Goal: Use online tool/utility: Utilize a website feature to perform a specific function

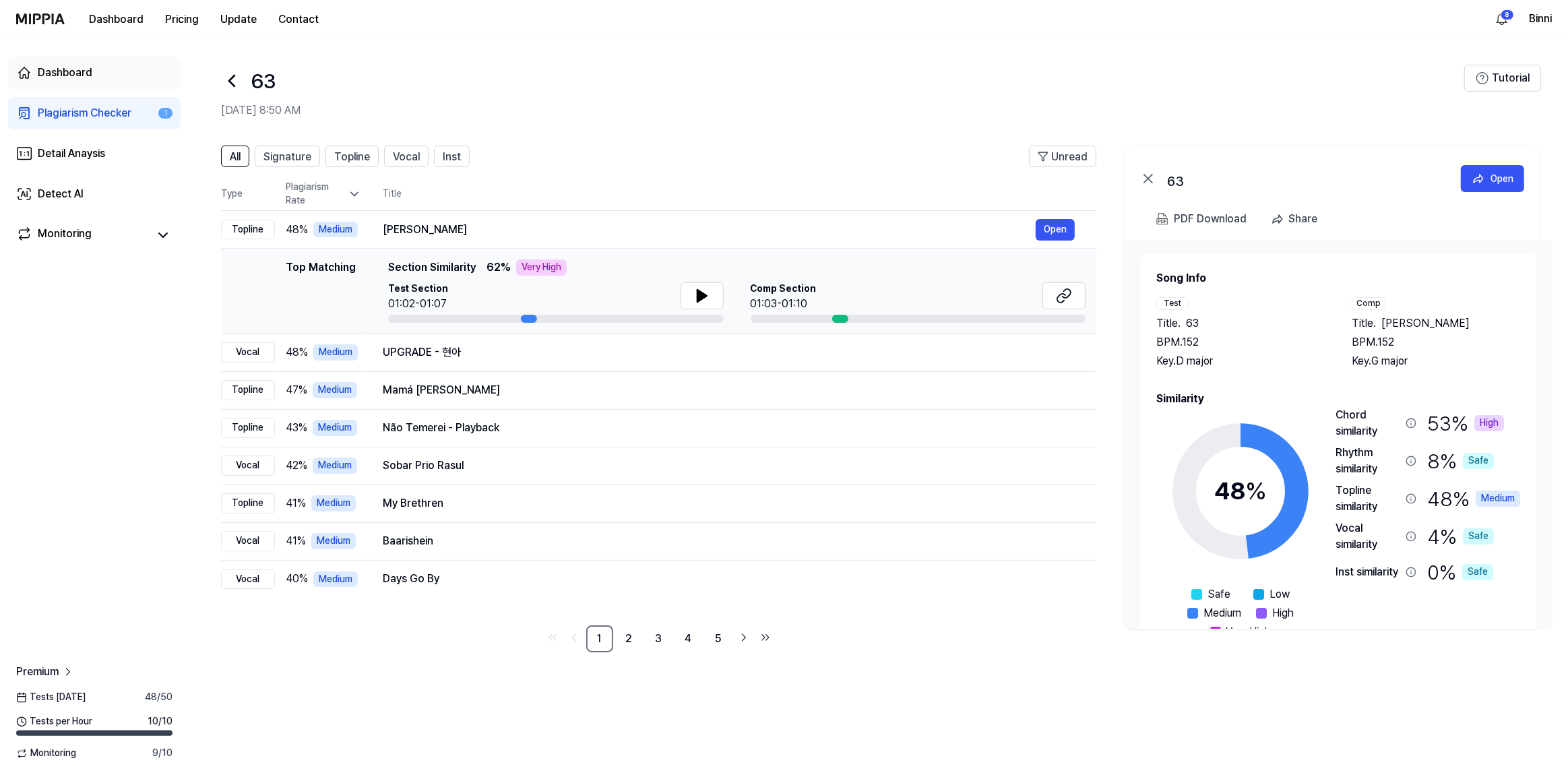
click at [72, 76] on div "Dashboard" at bounding box center [65, 72] width 55 height 16
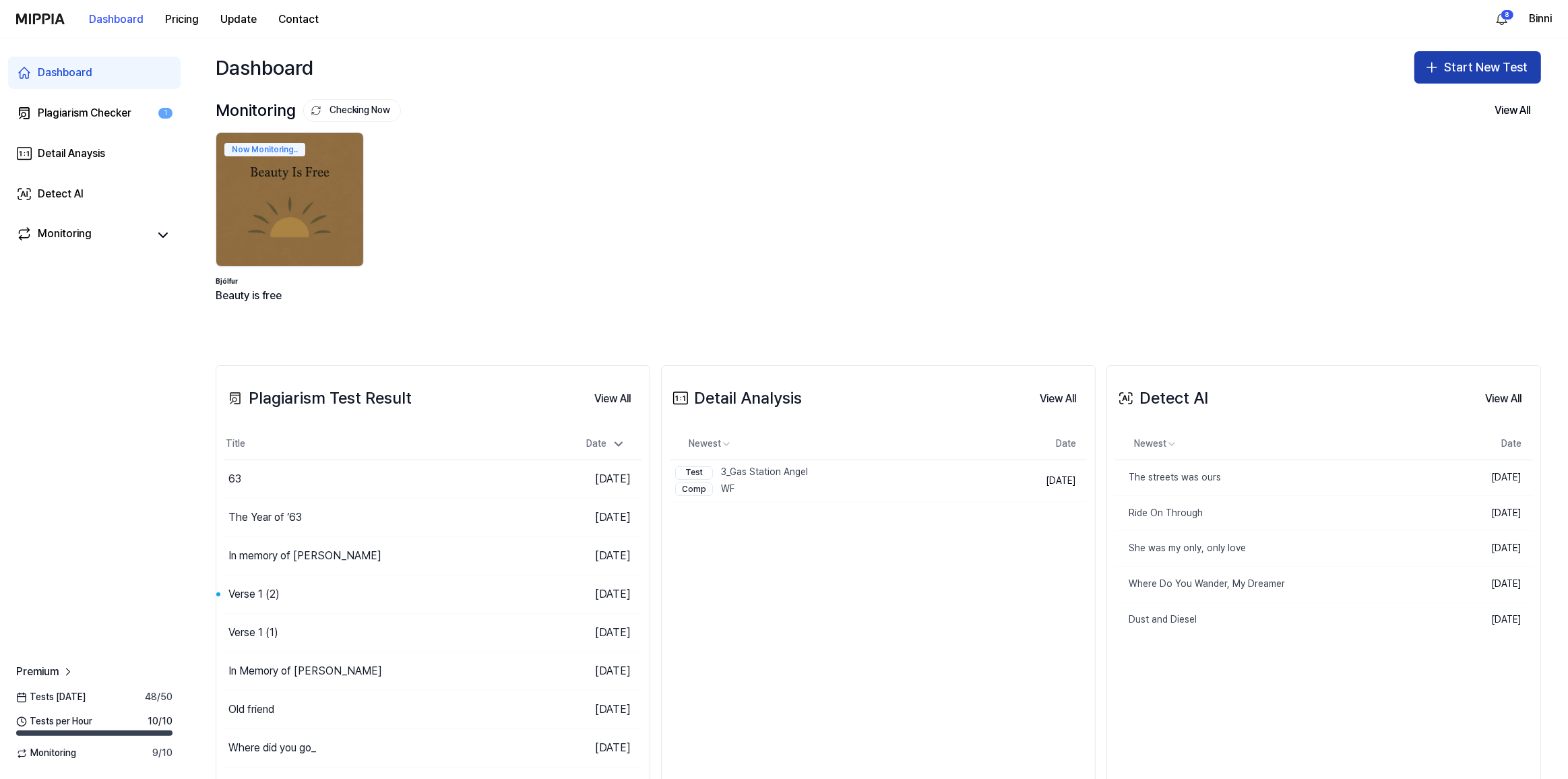
click at [1502, 62] on button "Start New Test" at bounding box center [1478, 67] width 127 height 32
click at [1453, 104] on div "Plagiarism test" at bounding box center [1440, 104] width 62 height 13
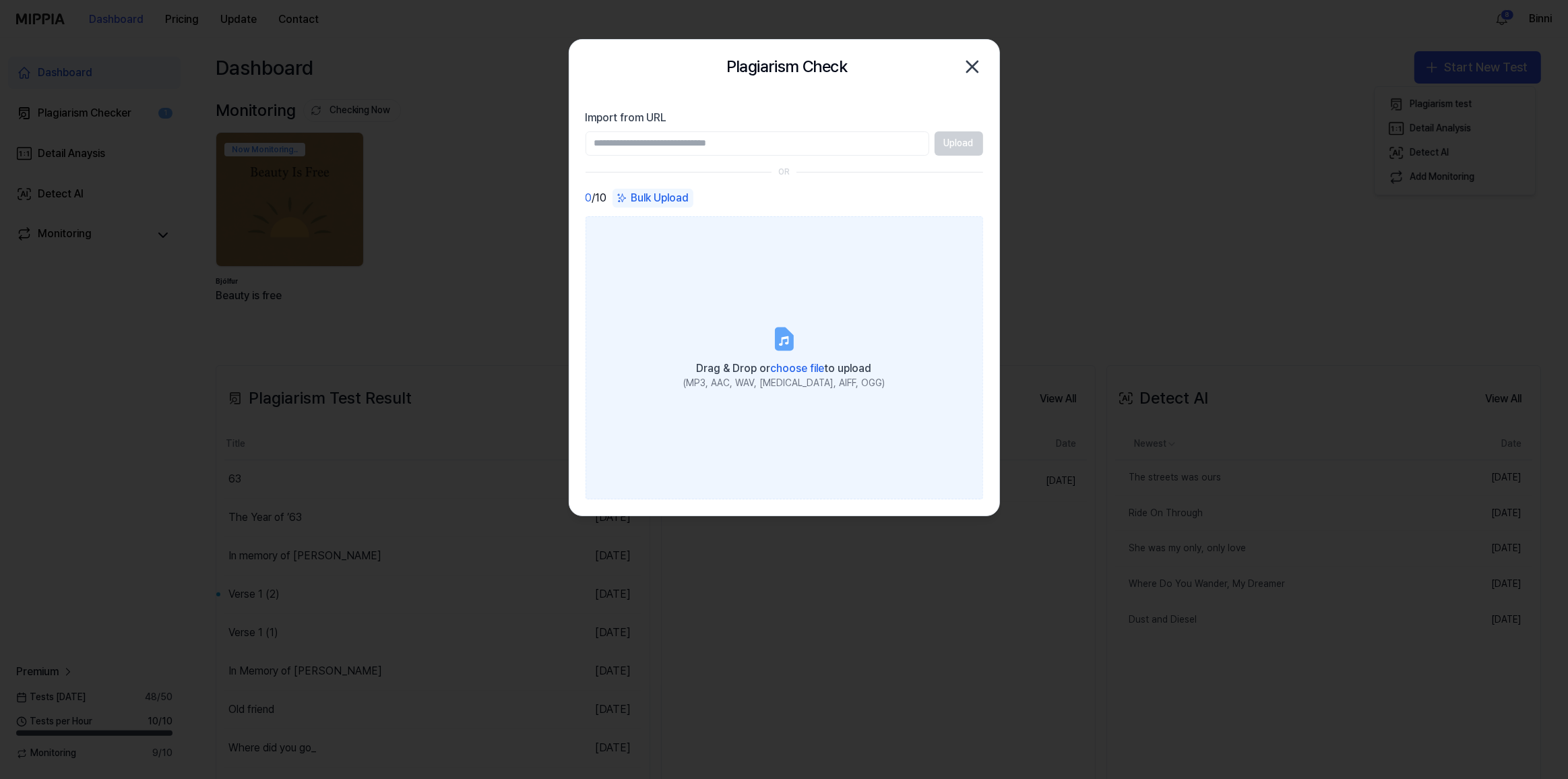
click at [803, 364] on span "choose file" at bounding box center [798, 368] width 54 height 13
click at [0, 0] on input "Drag & Drop or choose file to upload (MP3, AAC, WAV, [MEDICAL_DATA], AIFF, OGG)" at bounding box center [0, 0] width 0 height 0
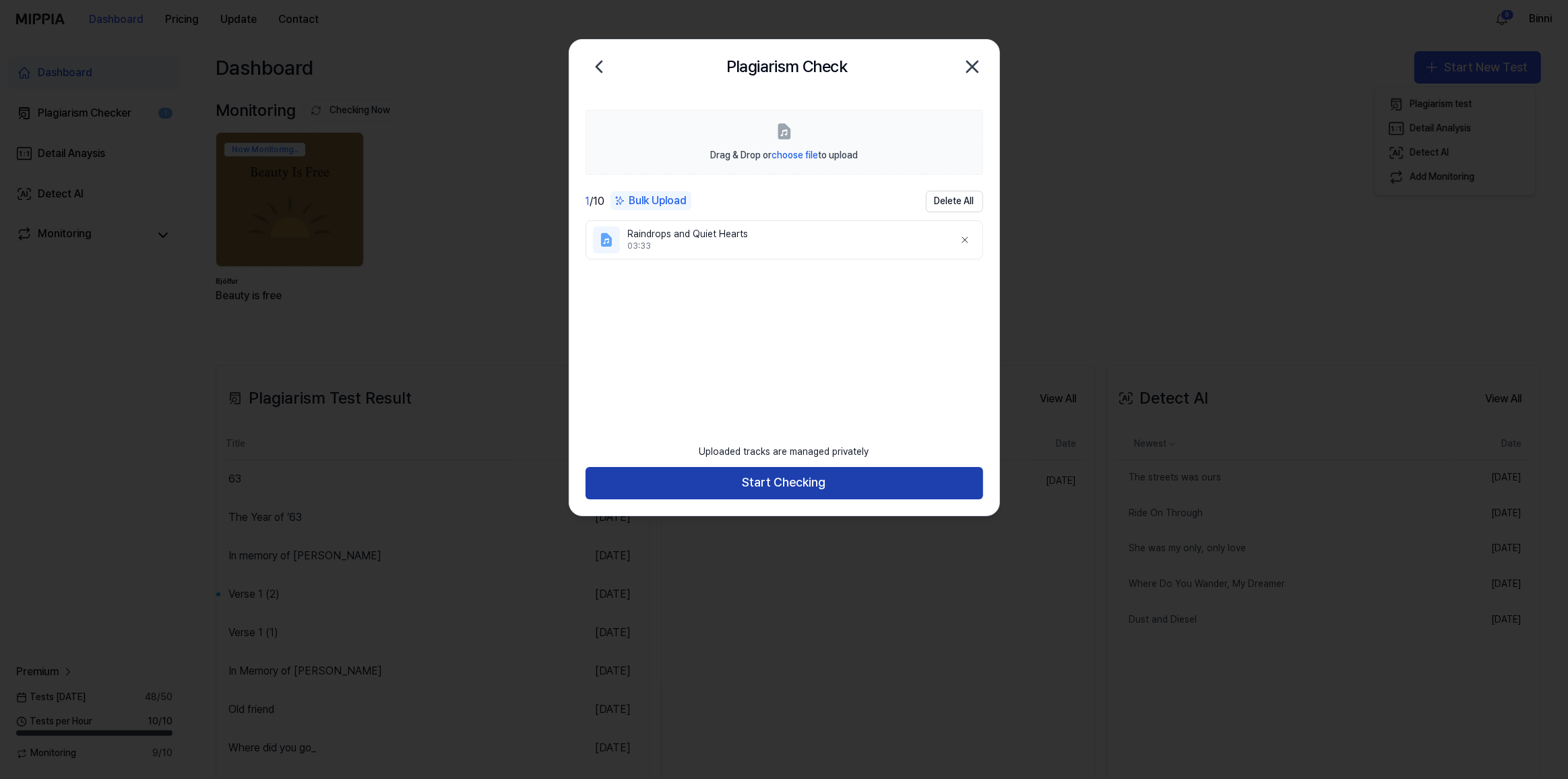
click at [925, 493] on button "Start Checking" at bounding box center [784, 483] width 397 height 32
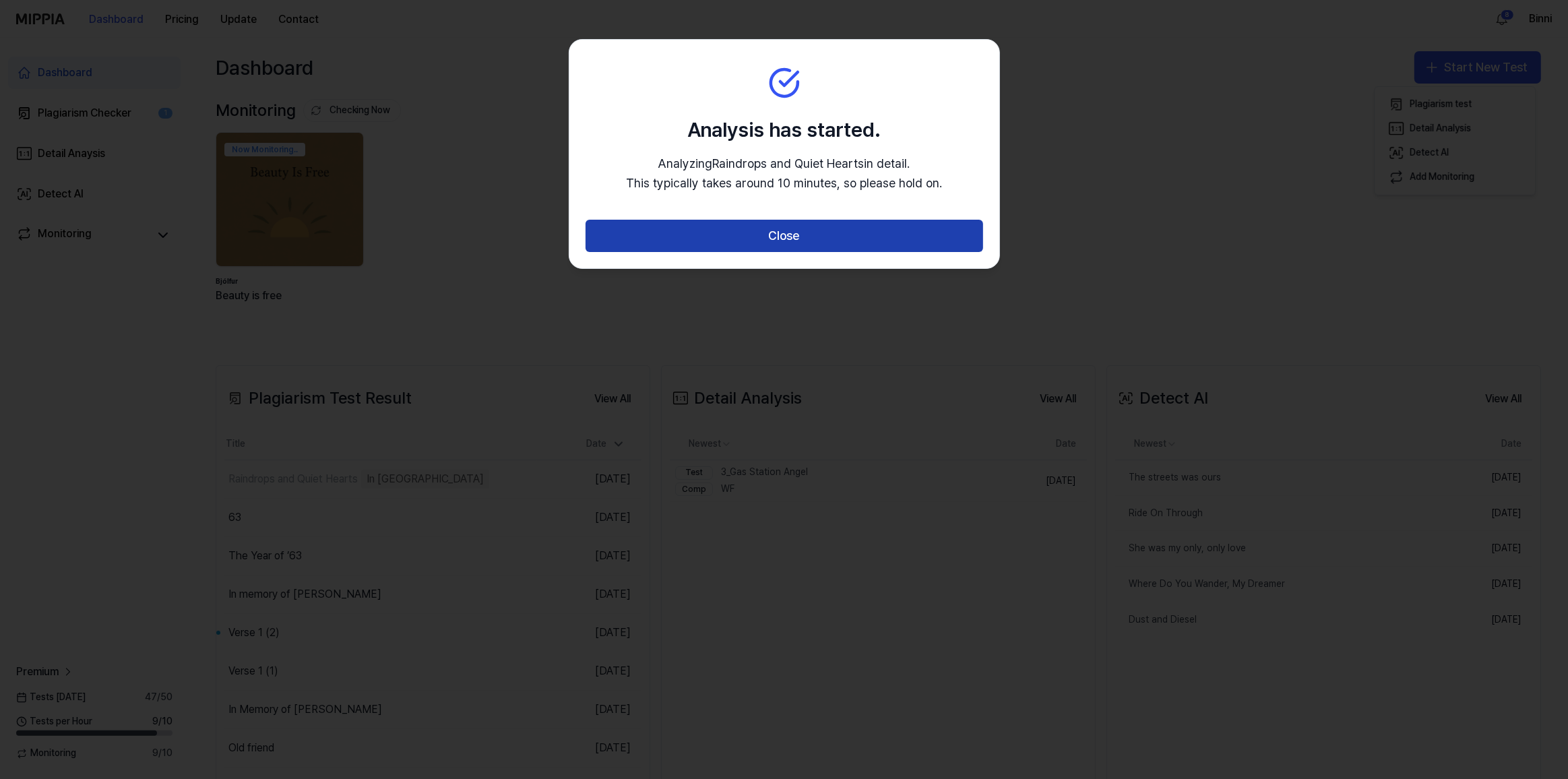
click at [921, 236] on button "Close" at bounding box center [784, 236] width 397 height 32
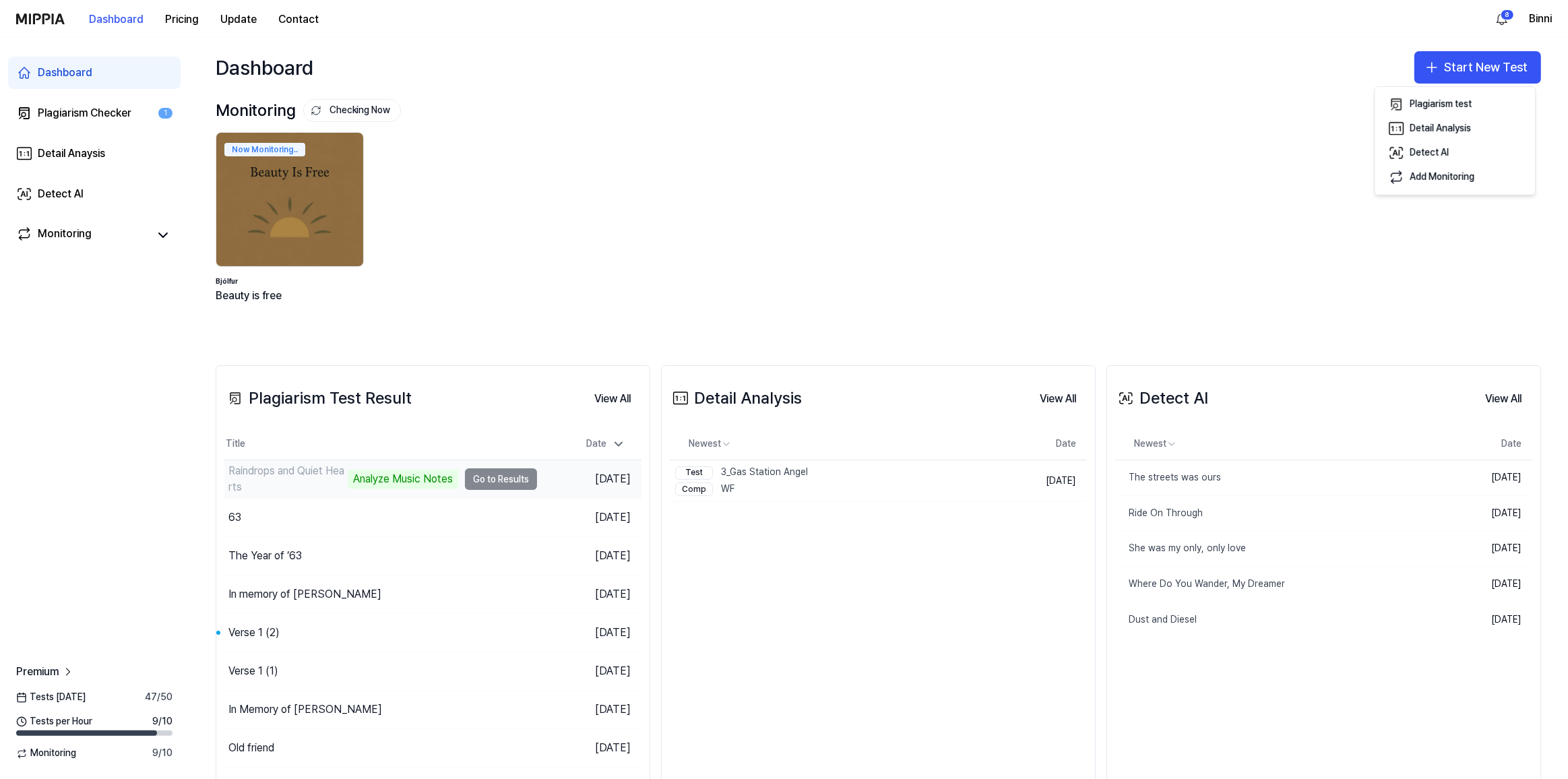
click at [490, 477] on td "Raindrops and Quiet Hearts Analyze Music Notes Go to Results" at bounding box center [381, 480] width 313 height 38
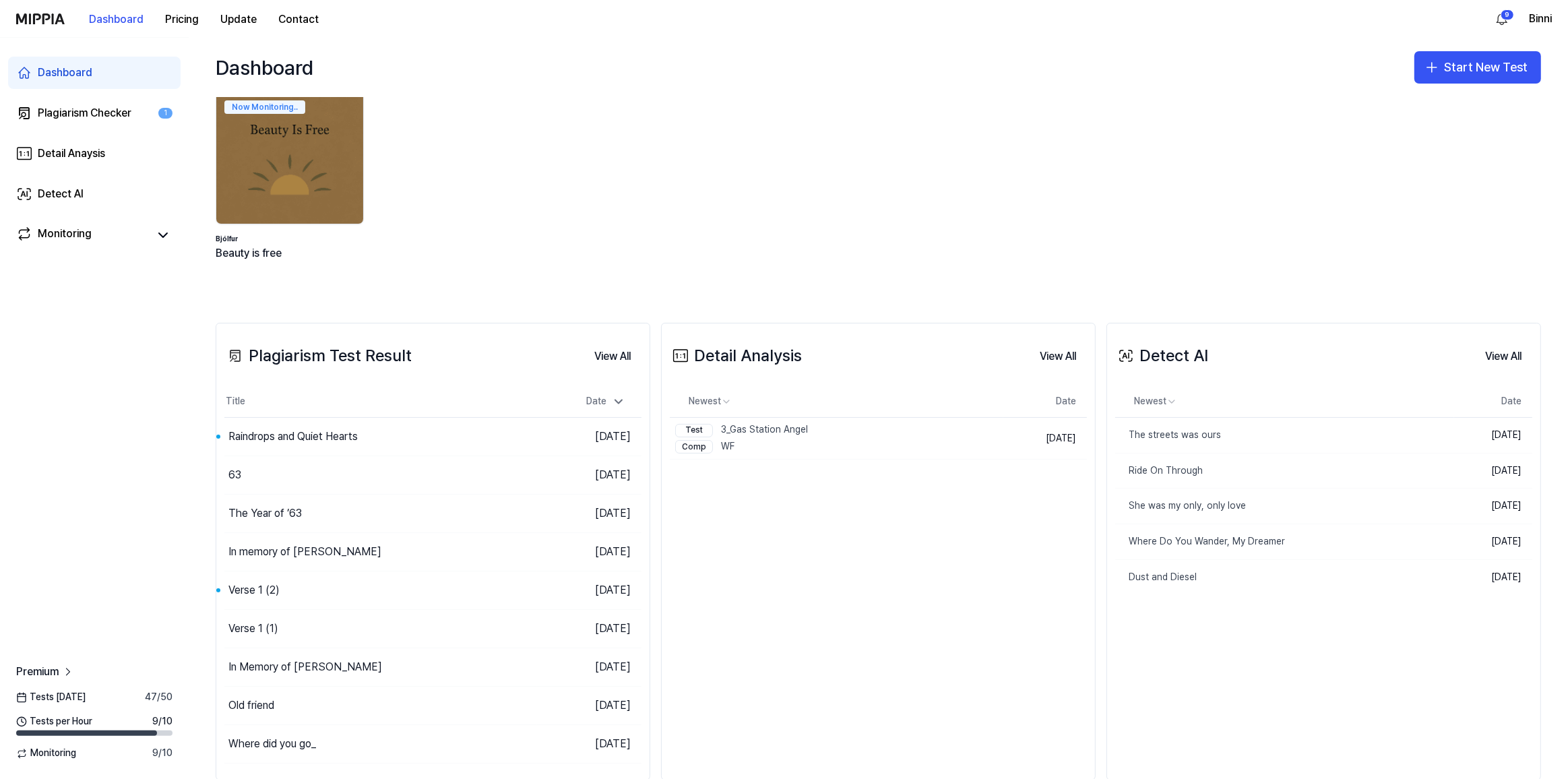
scroll to position [6, 0]
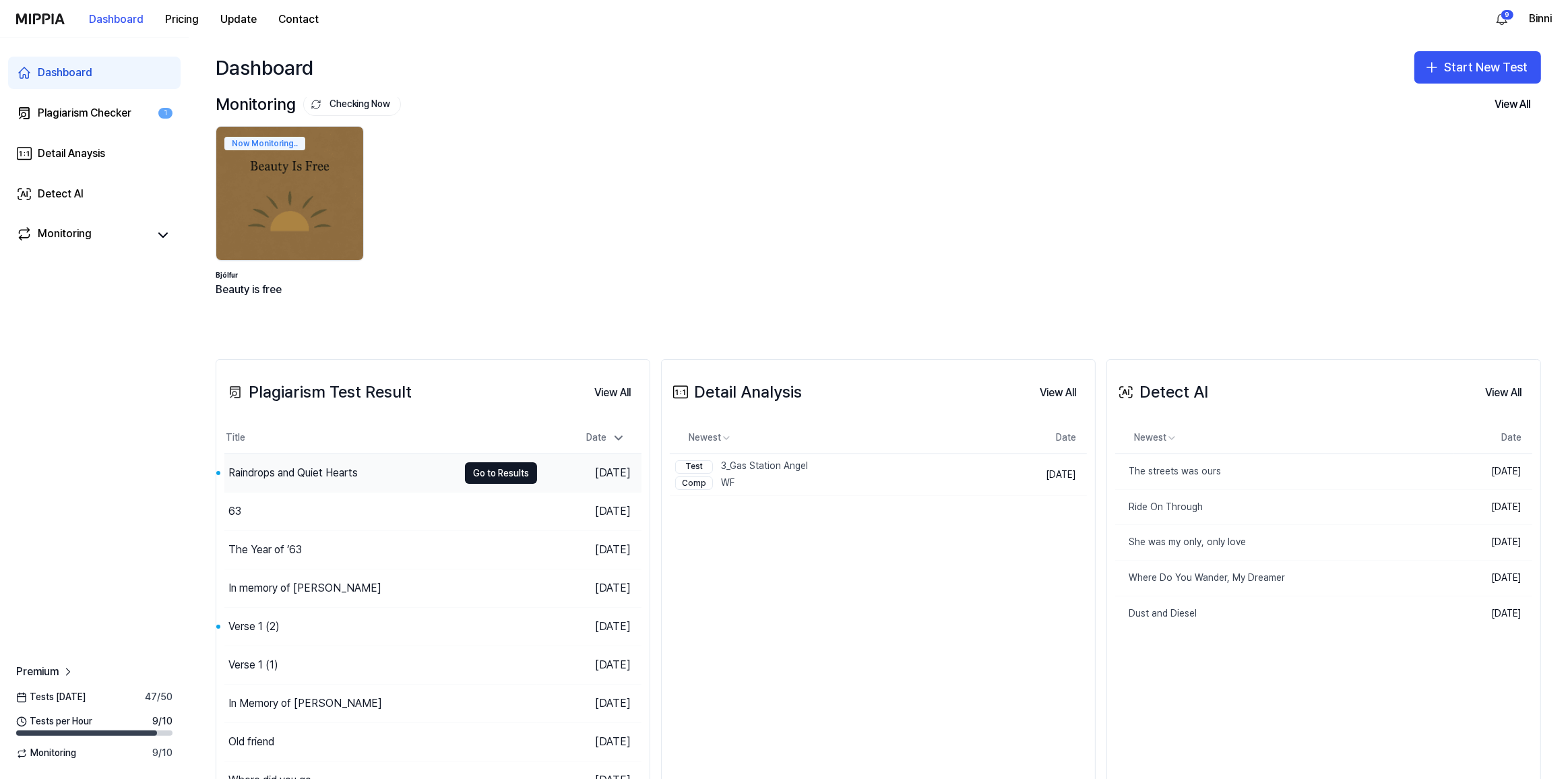
click at [317, 473] on div "Raindrops and Quiet Hearts" at bounding box center [293, 473] width 130 height 16
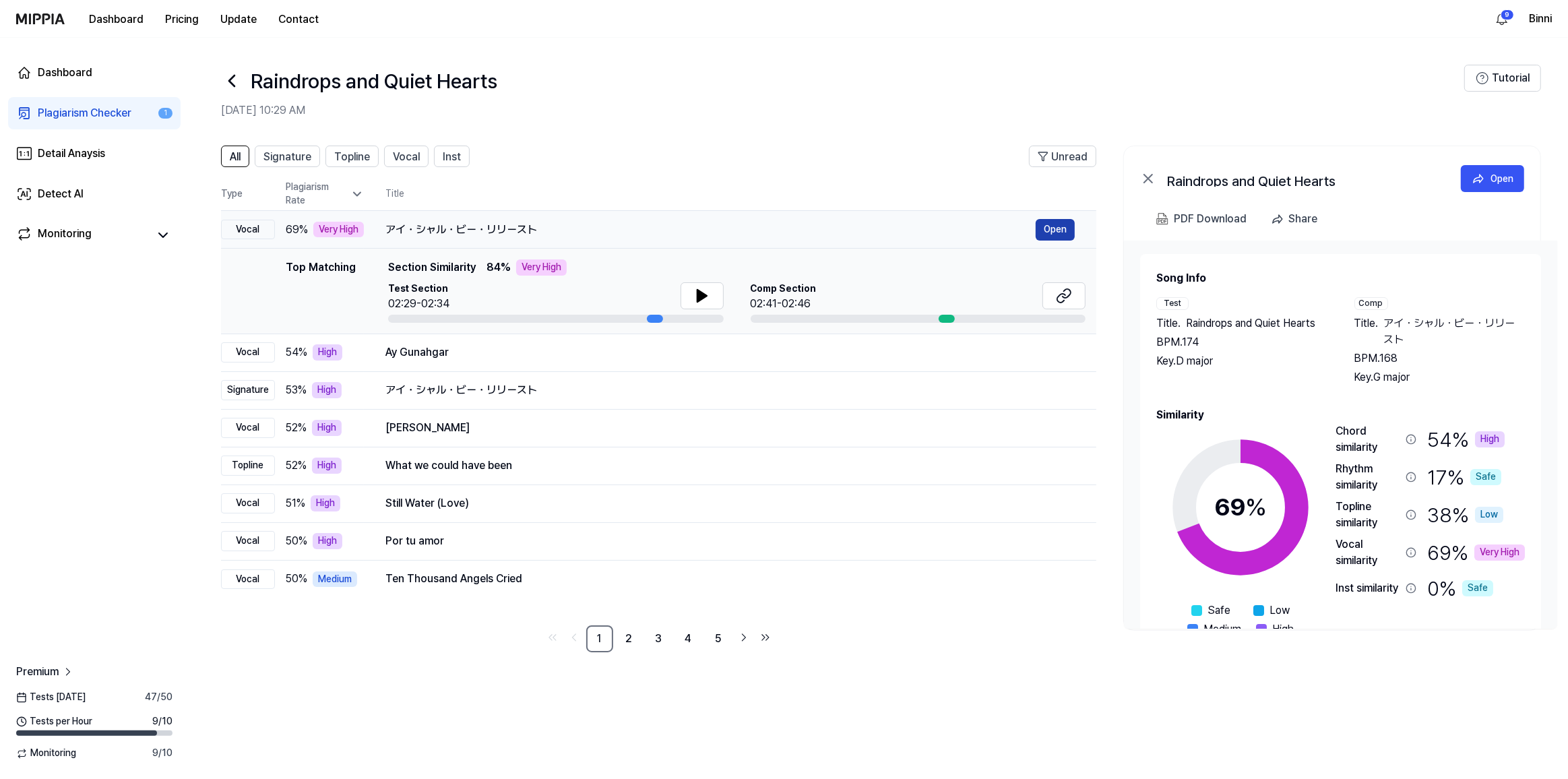
click at [1064, 229] on button "Open" at bounding box center [1056, 229] width 39 height 22
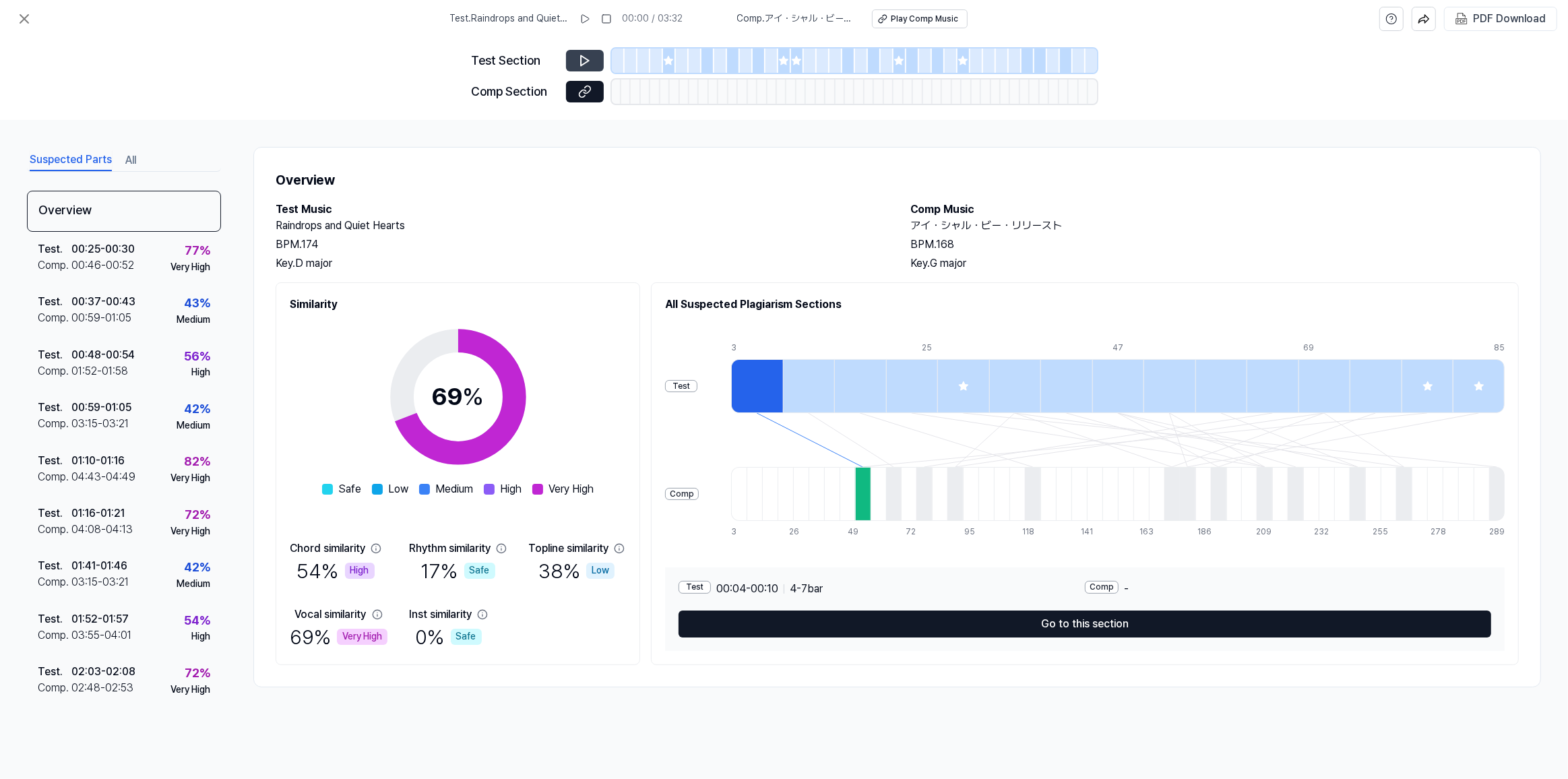
click at [585, 67] on icon at bounding box center [585, 60] width 13 height 13
click at [918, 22] on div "Play Comp Music" at bounding box center [925, 19] width 67 height 11
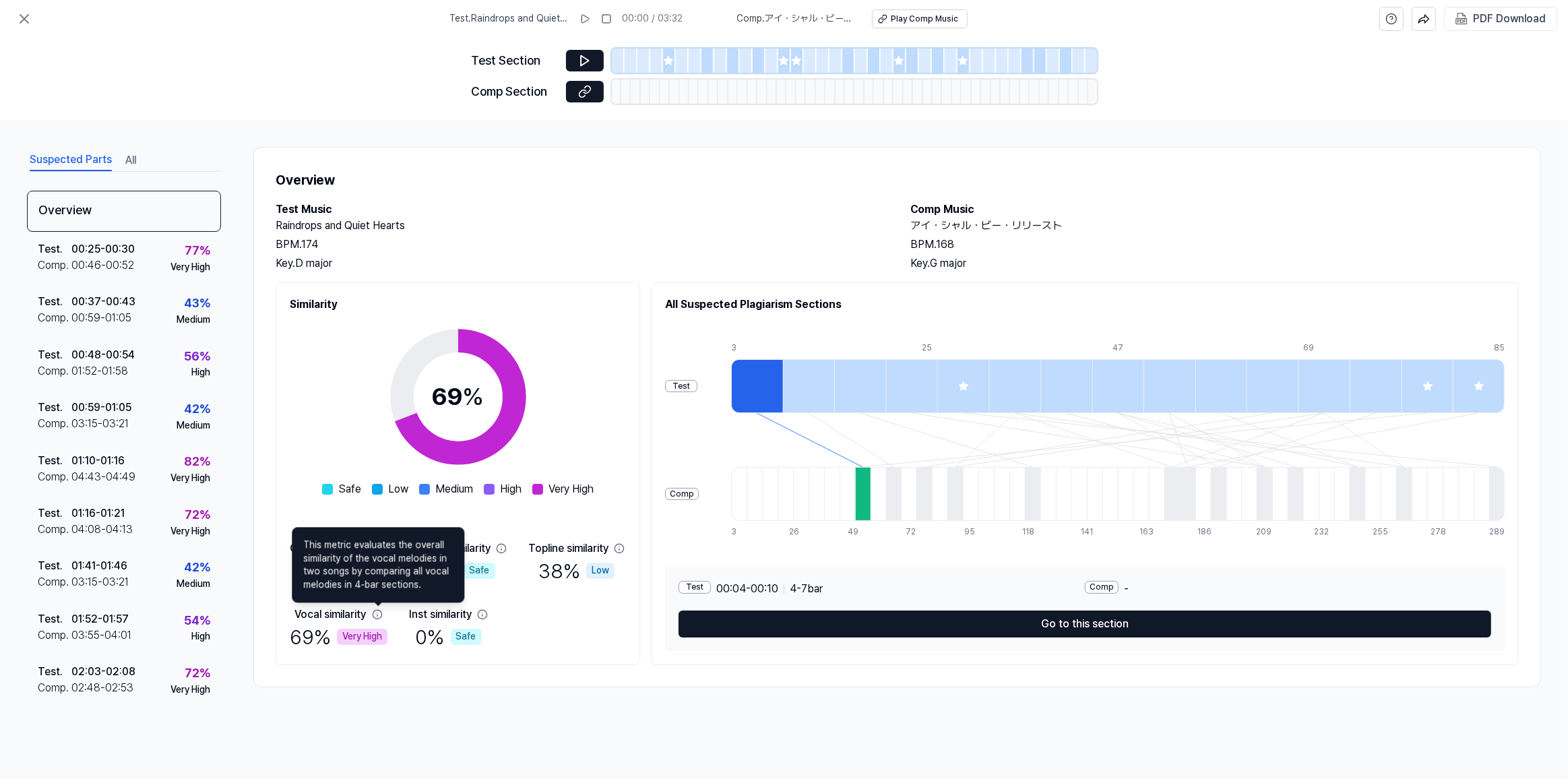
click at [377, 615] on icon at bounding box center [377, 614] width 8 height 8
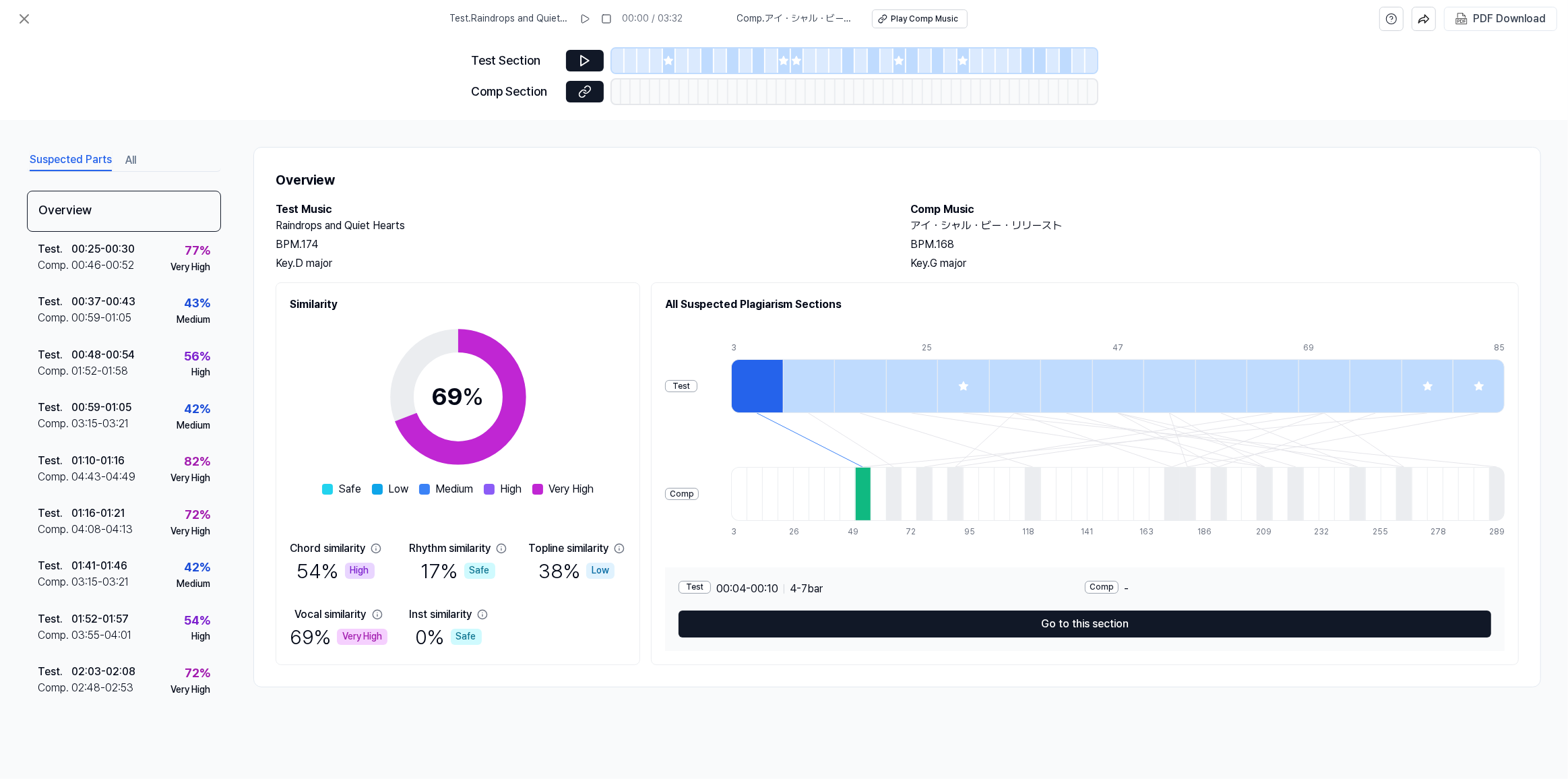
click at [377, 615] on icon at bounding box center [377, 614] width 8 height 8
click at [1166, 181] on h1 "Overview" at bounding box center [897, 179] width 1243 height 22
click at [1484, 21] on div "PDF Download" at bounding box center [1510, 18] width 73 height 18
click at [29, 15] on icon at bounding box center [24, 18] width 16 height 16
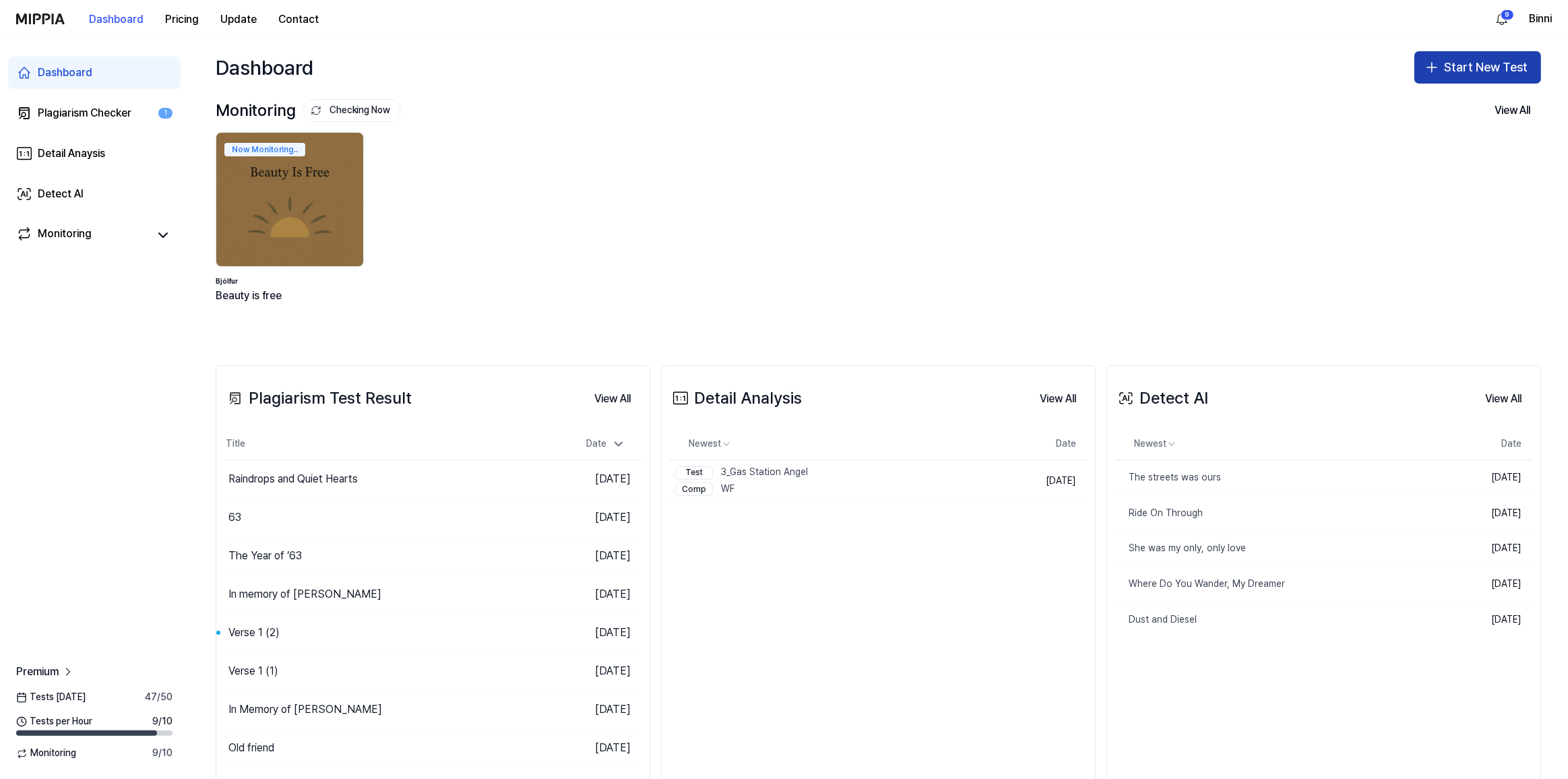
click at [1444, 65] on button "Start New Test" at bounding box center [1478, 67] width 127 height 32
click at [1438, 97] on div "Plagiarism test" at bounding box center [1440, 104] width 62 height 13
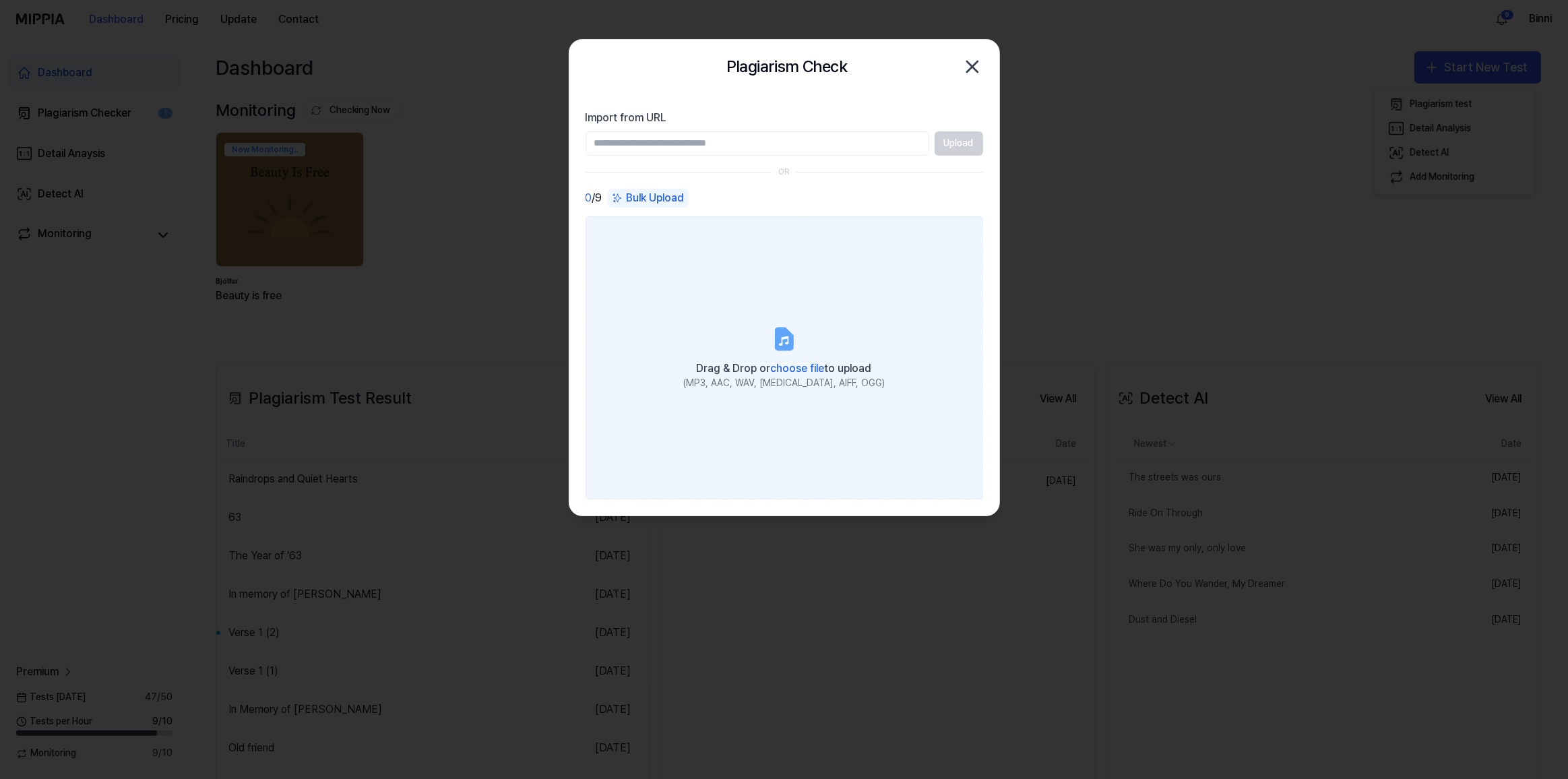
click at [800, 342] on label "Drag & Drop or choose file to upload (MP3, AAC, WAV, [MEDICAL_DATA], AIFF, OGG)" at bounding box center [784, 358] width 397 height 283
click at [0, 0] on input "Drag & Drop or choose file to upload (MP3, AAC, WAV, [MEDICAL_DATA], AIFF, OGG)" at bounding box center [0, 0] width 0 height 0
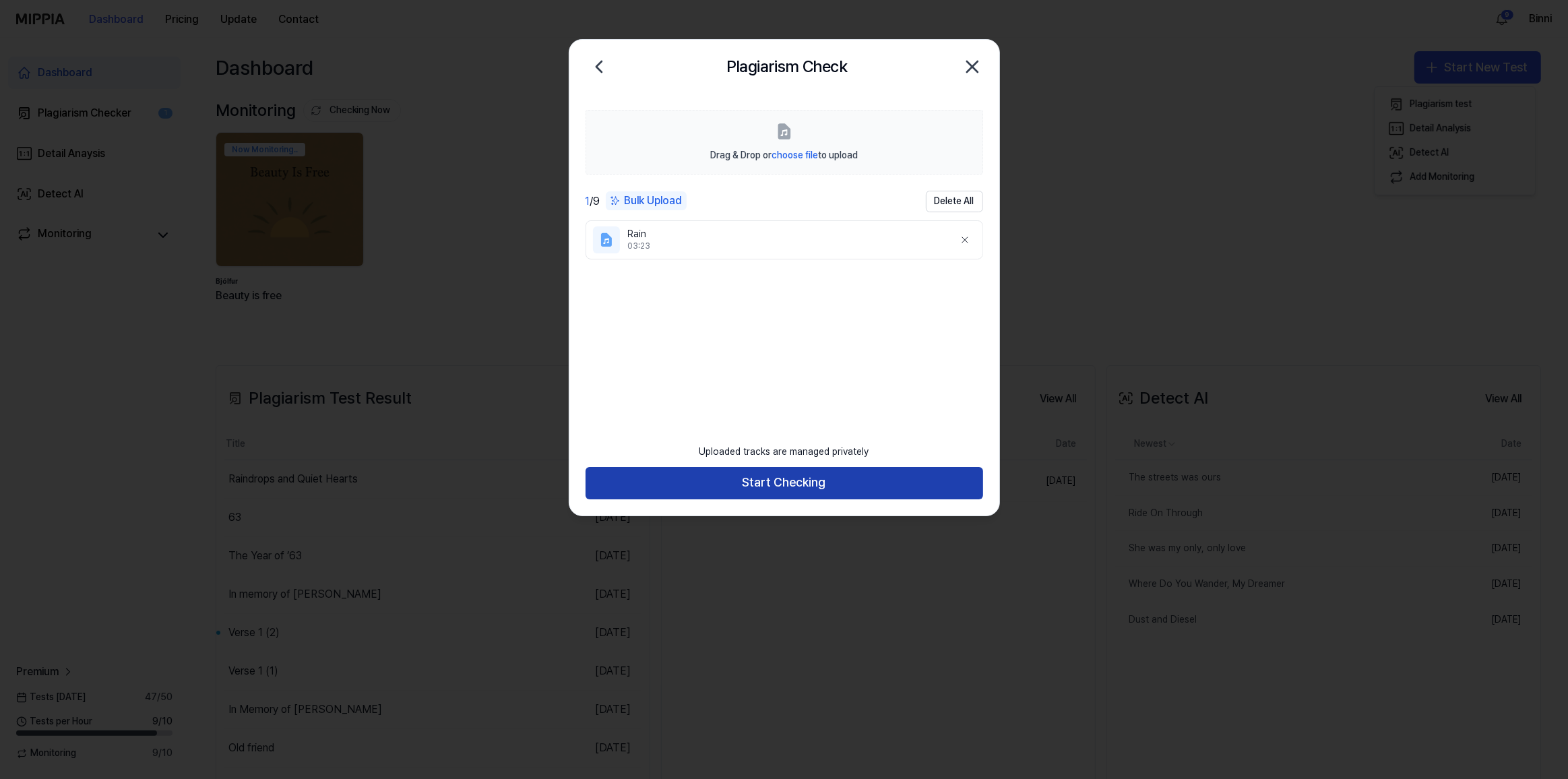
click at [782, 487] on button "Start Checking" at bounding box center [784, 483] width 397 height 32
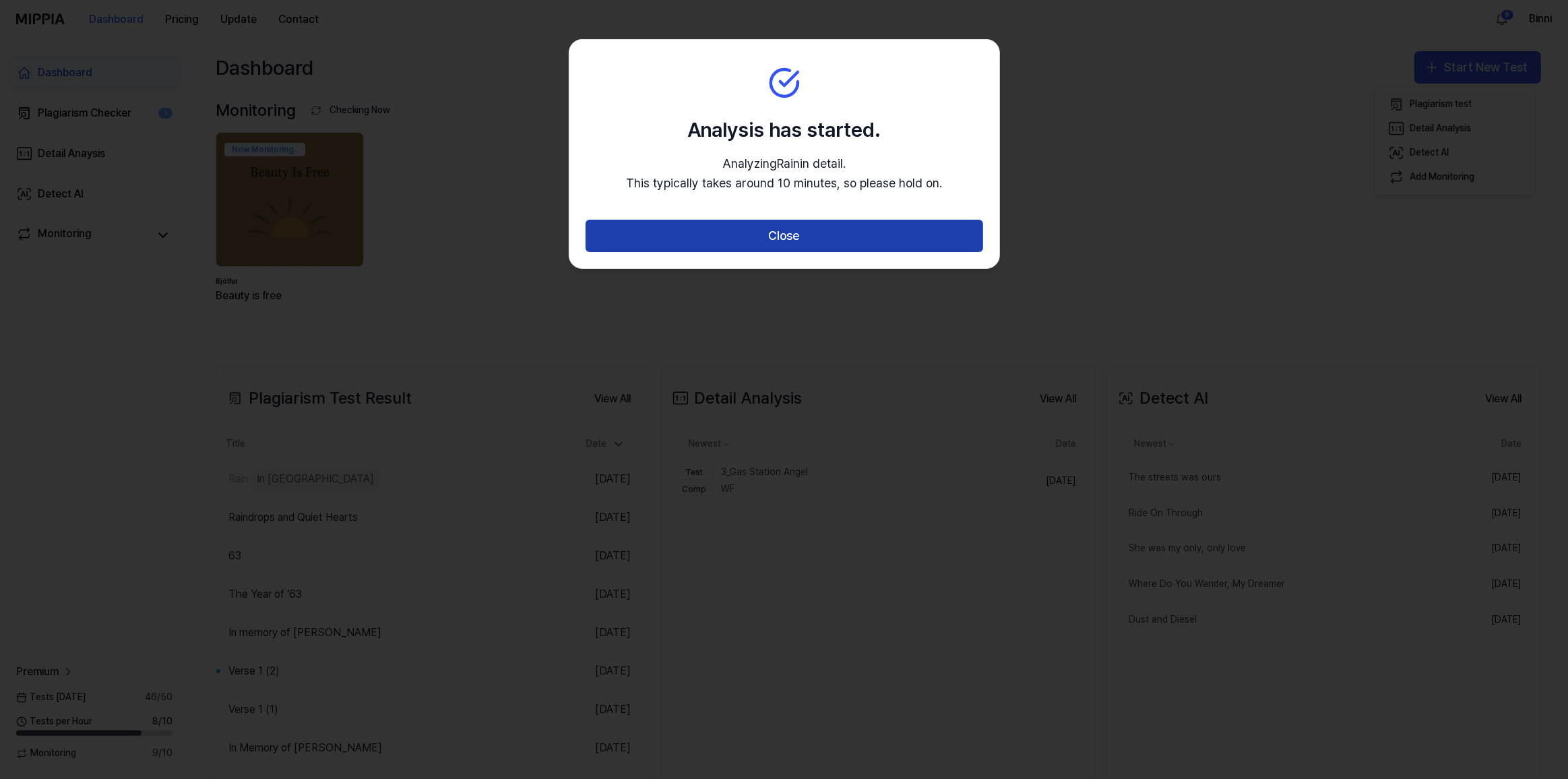
click at [782, 227] on button "Close" at bounding box center [784, 236] width 397 height 32
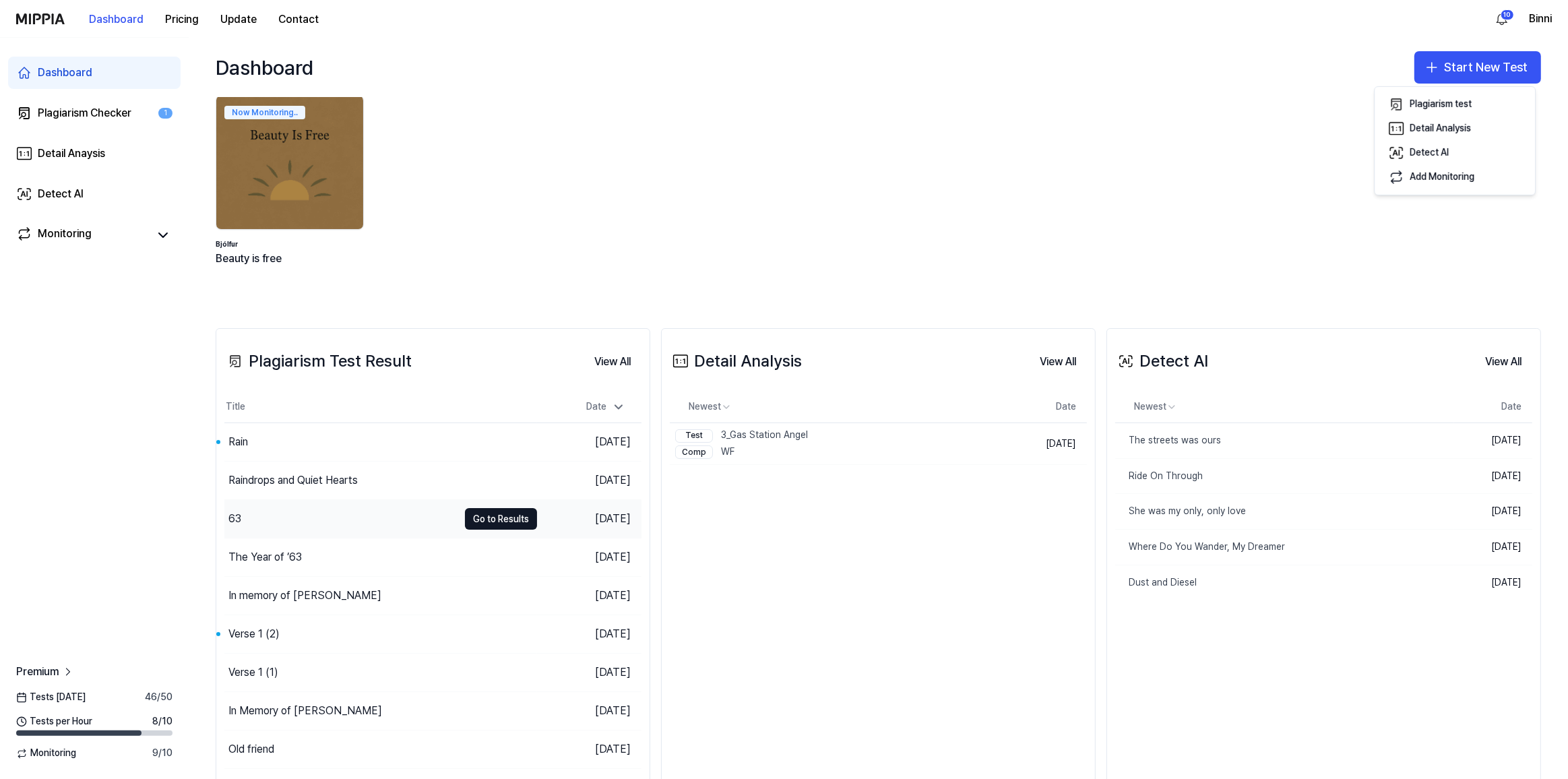
scroll to position [67, 0]
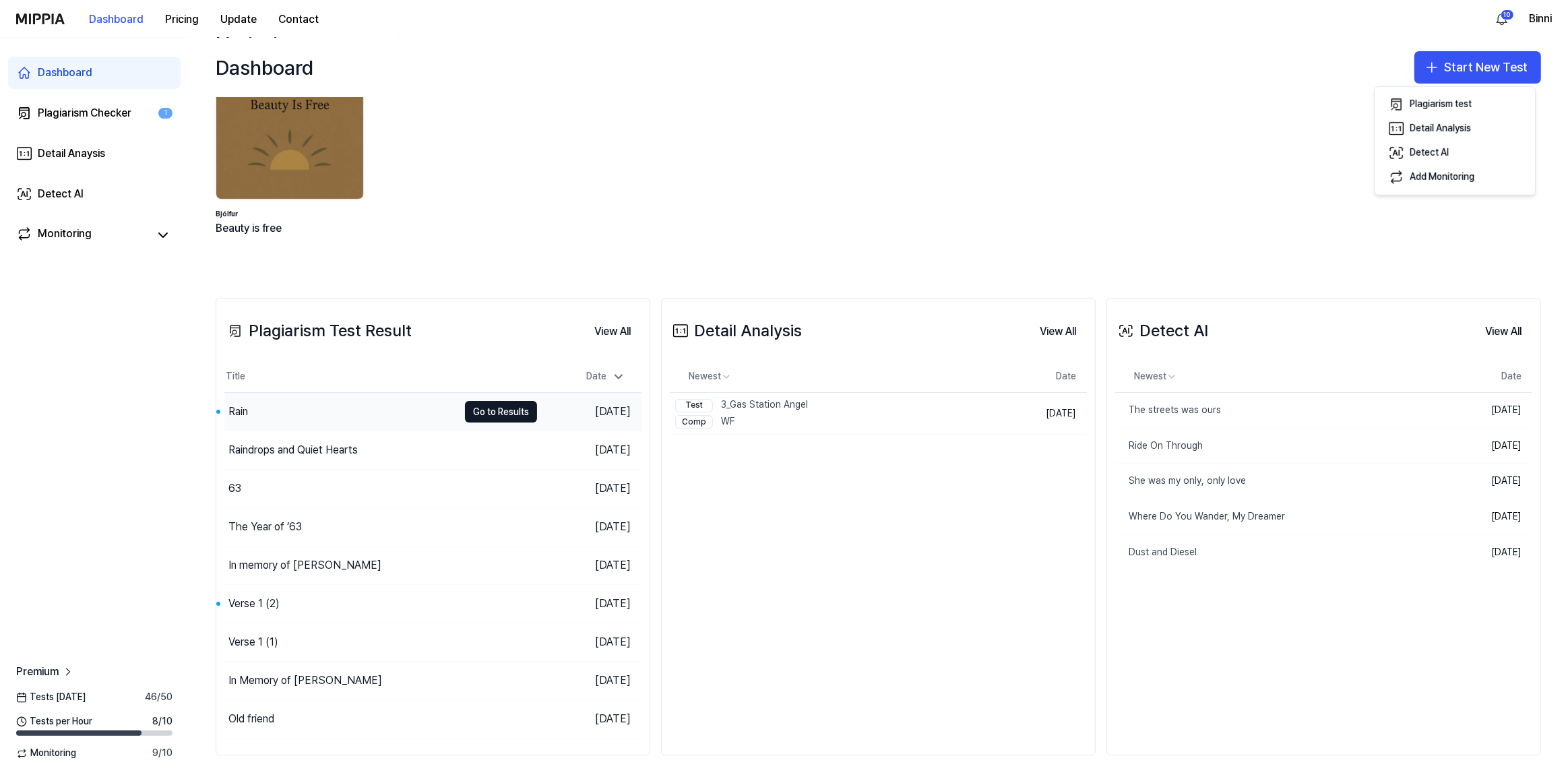
click at [348, 409] on div "Rain" at bounding box center [341, 412] width 234 height 38
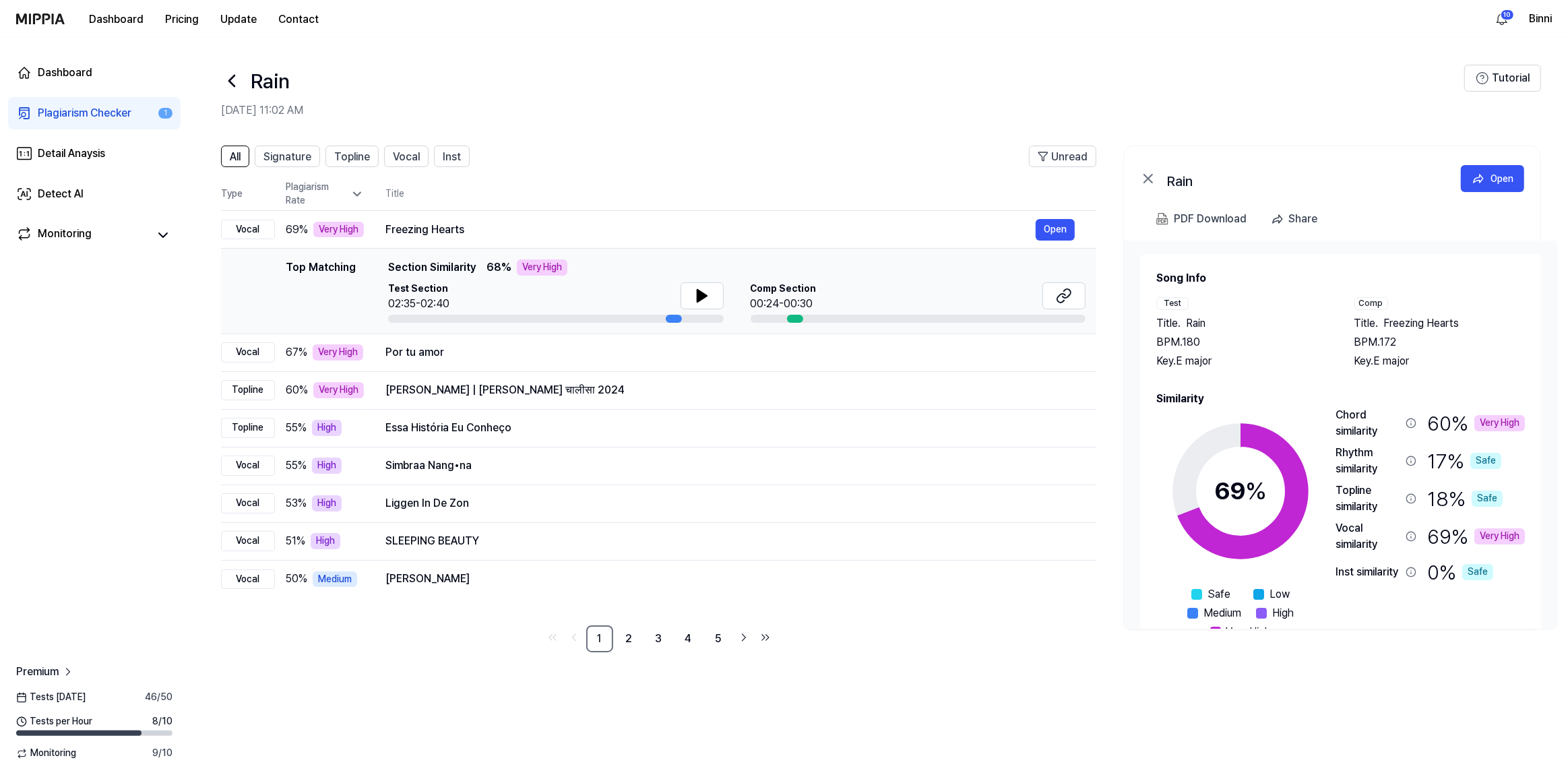
click at [657, 137] on div "All Signature Topline Vocal Inst Unread All Signature Topline Vocal Inst Type P…" at bounding box center [878, 405] width 1379 height 548
click at [1058, 229] on button "Open" at bounding box center [1056, 229] width 39 height 22
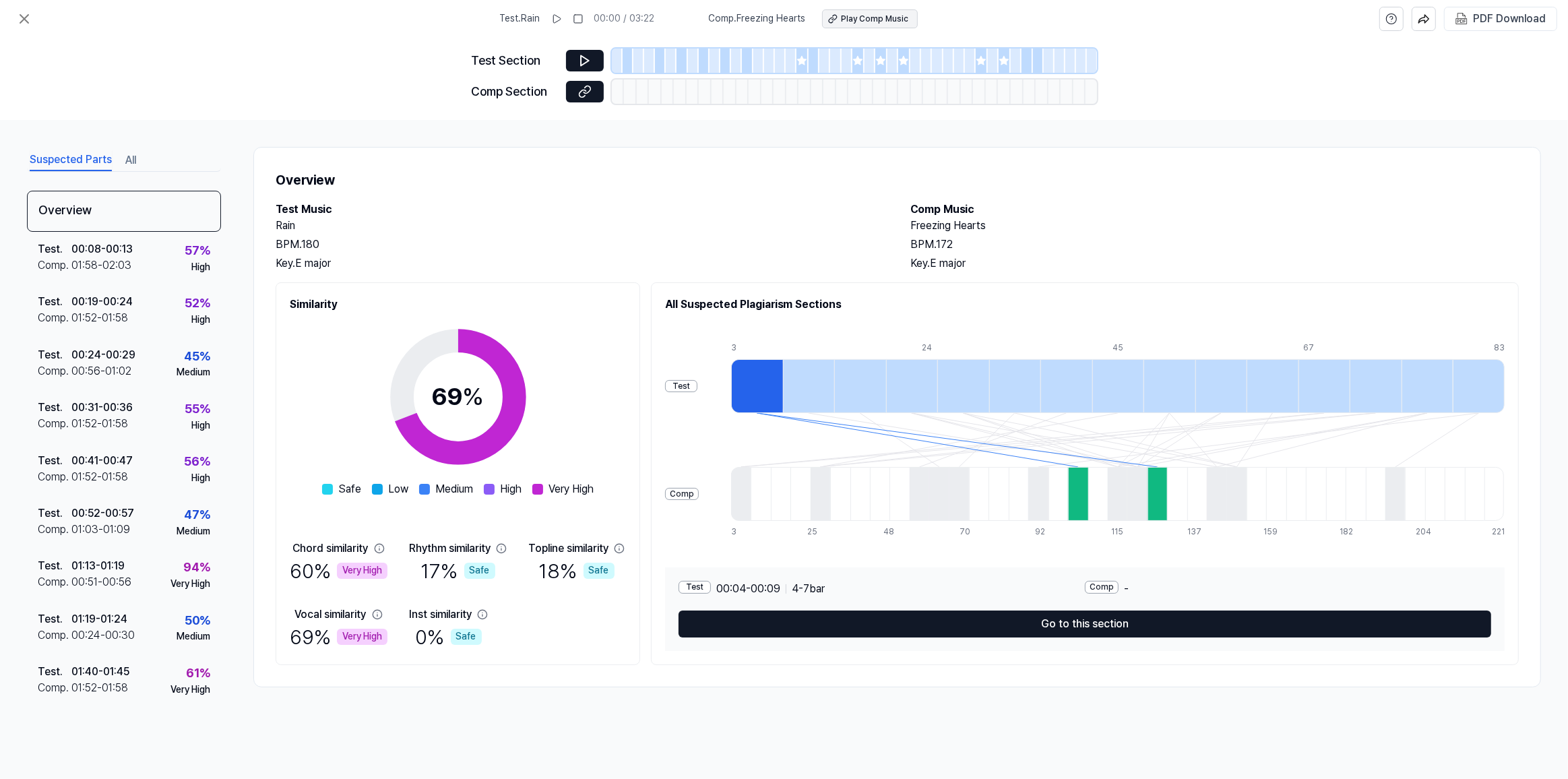
click at [879, 15] on div "Play Comp Music" at bounding box center [875, 19] width 67 height 11
click at [1506, 17] on div "PDF Download" at bounding box center [1510, 18] width 73 height 18
